Goal: Transaction & Acquisition: Purchase product/service

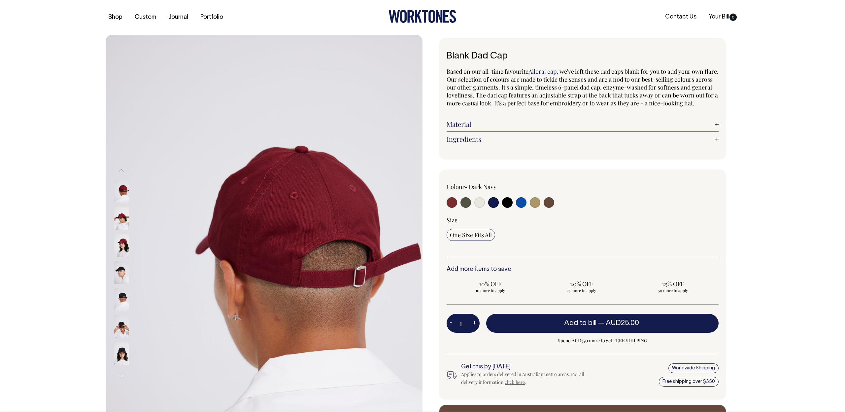
click at [495, 208] on input "radio" at bounding box center [493, 202] width 11 height 11
click at [505, 208] on input "radio" at bounding box center [507, 202] width 11 height 11
radio input "true"
select select "Black"
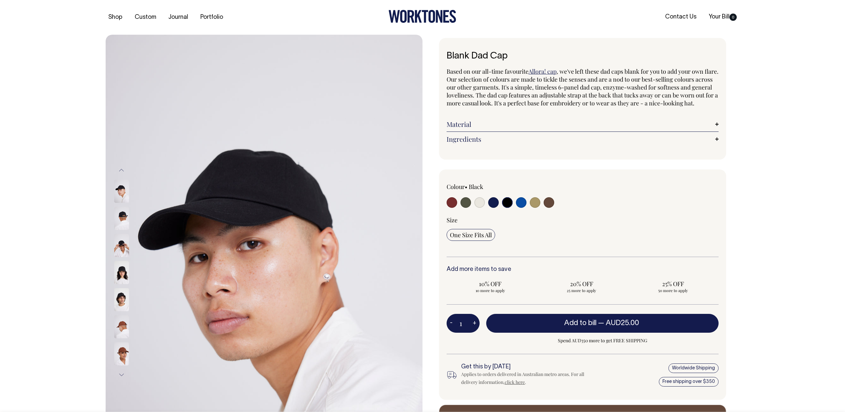
click at [492, 208] on input "radio" at bounding box center [493, 202] width 11 height 11
radio input "true"
select select "Dark Navy"
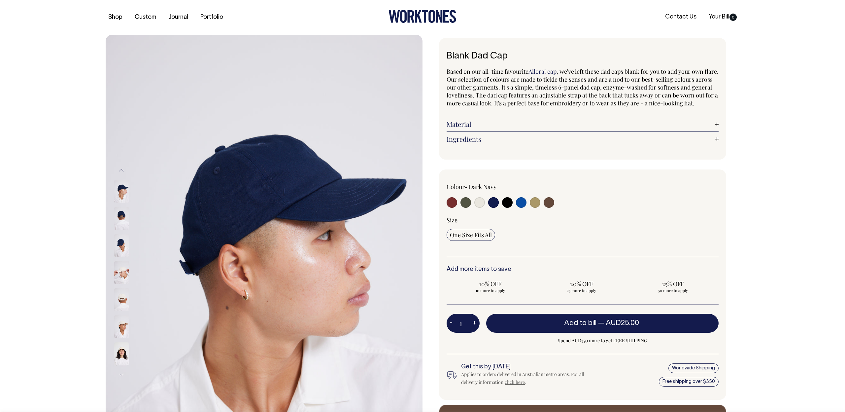
click at [509, 208] on input "radio" at bounding box center [507, 202] width 11 height 11
radio input "true"
select select "Black"
